Goal: Transaction & Acquisition: Purchase product/service

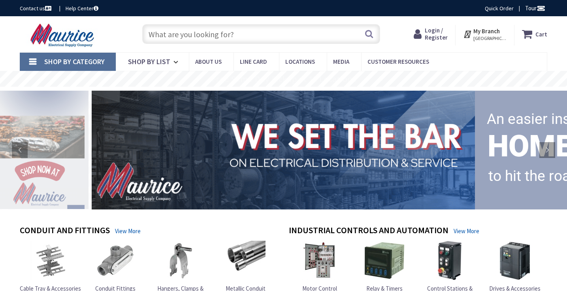
click at [336, 34] on input "text" at bounding box center [261, 34] width 238 height 20
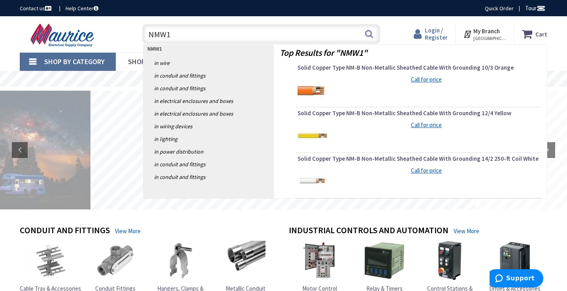
type input "NMW1"
click at [439, 35] on span "Login / Register" at bounding box center [436, 33] width 23 height 15
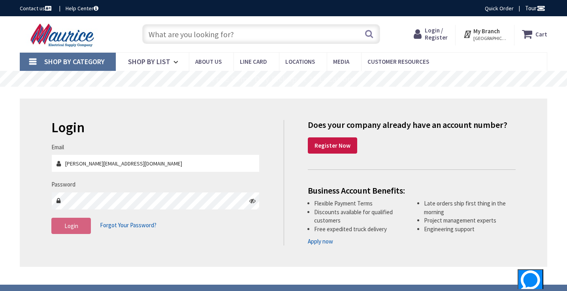
type input "dwayne.hagerelectric@comcast.net"
click at [77, 223] on span "Login" at bounding box center [71, 226] width 14 height 8
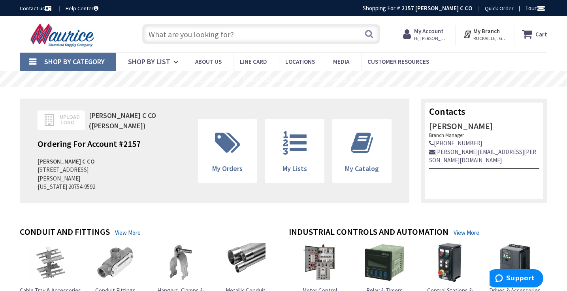
click at [299, 31] on input "text" at bounding box center [261, 34] width 238 height 20
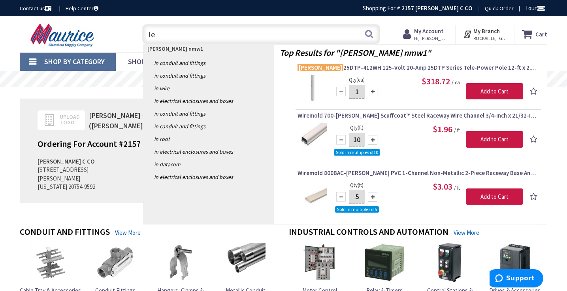
type input "l"
